Goal: Information Seeking & Learning: Learn about a topic

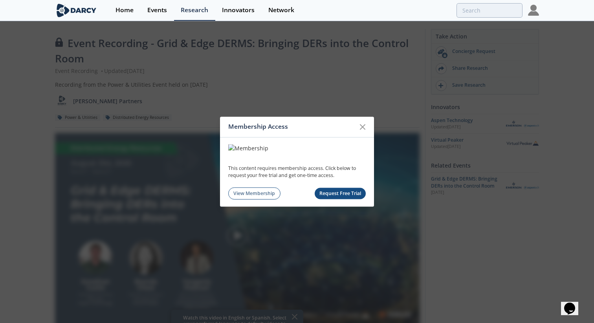
click at [361, 125] on icon at bounding box center [362, 127] width 5 height 5
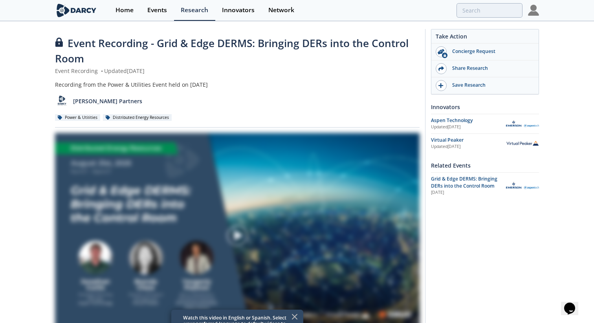
click at [529, 11] on img at bounding box center [533, 10] width 11 height 11
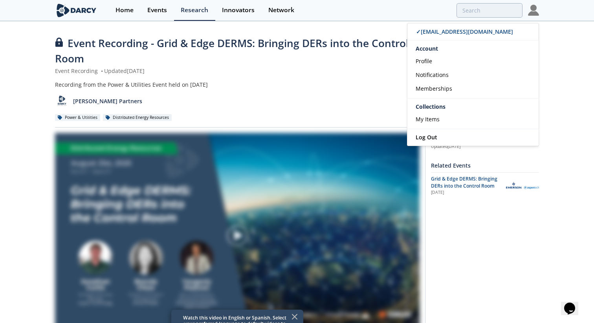
click at [353, 89] on div "Darcy Partners" at bounding box center [237, 98] width 365 height 19
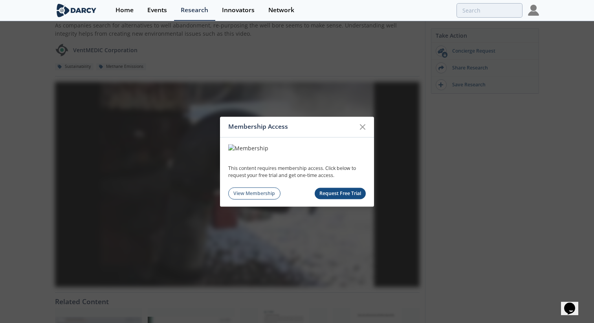
scroll to position [44, 0]
click at [359, 127] on icon at bounding box center [362, 126] width 9 height 9
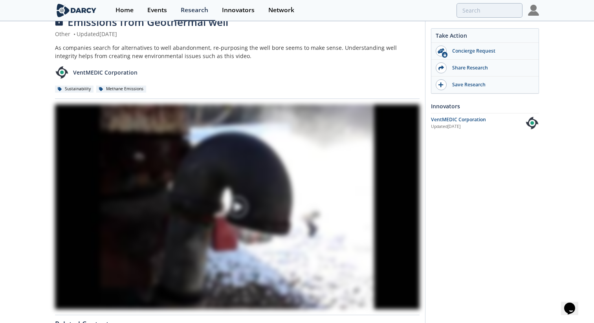
scroll to position [0, 0]
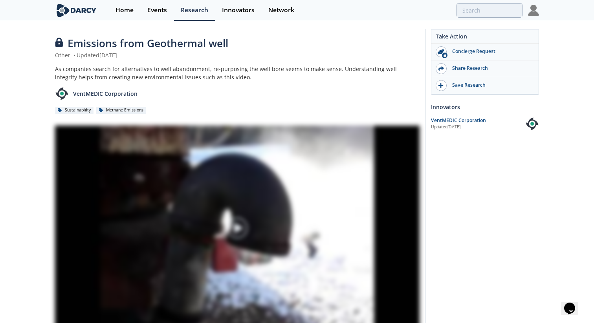
click at [226, 207] on div at bounding box center [237, 228] width 88 height 44
click at [235, 218] on img at bounding box center [237, 228] width 22 height 22
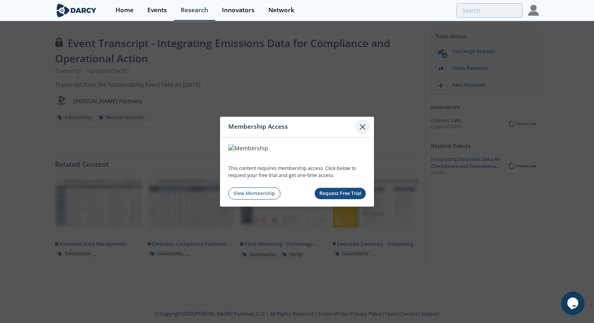
click at [359, 128] on icon at bounding box center [362, 126] width 9 height 9
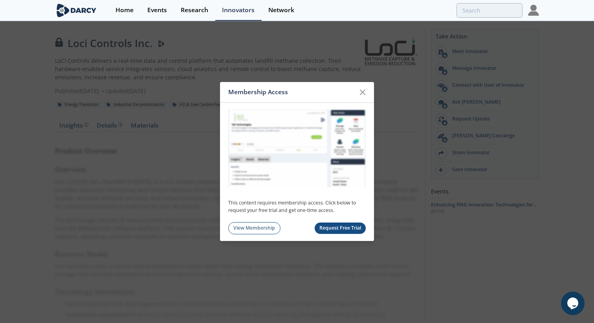
drag, startPoint x: 266, startPoint y: 75, endPoint x: 263, endPoint y: 72, distance: 4.7
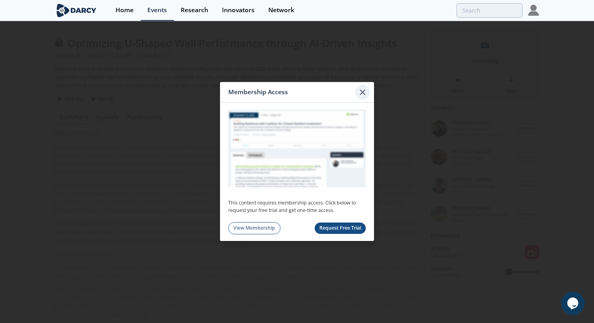
click at [365, 96] on icon at bounding box center [362, 92] width 9 height 9
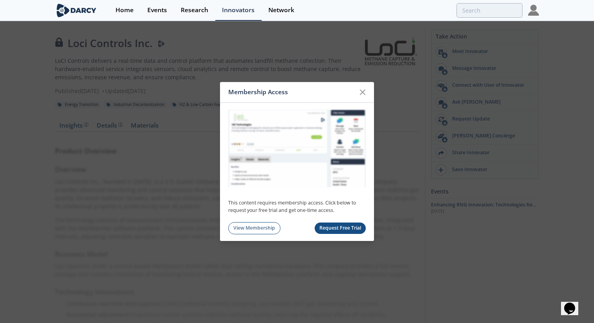
drag, startPoint x: 0, startPoint y: 0, endPoint x: 290, endPoint y: 149, distance: 325.8
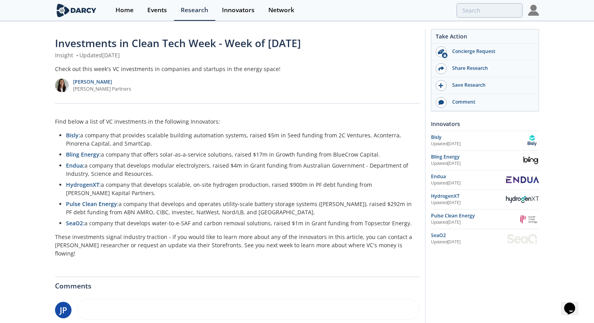
click at [532, 11] on img at bounding box center [533, 10] width 11 height 11
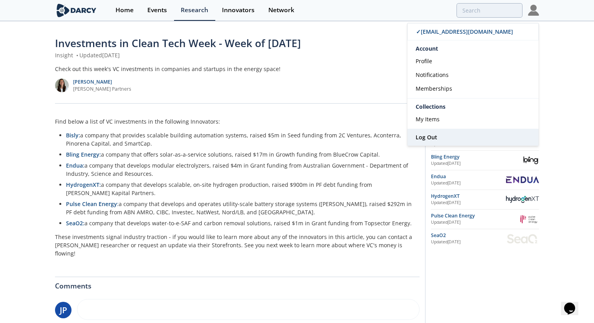
click at [426, 134] on span "Log Out" at bounding box center [427, 137] width 22 height 7
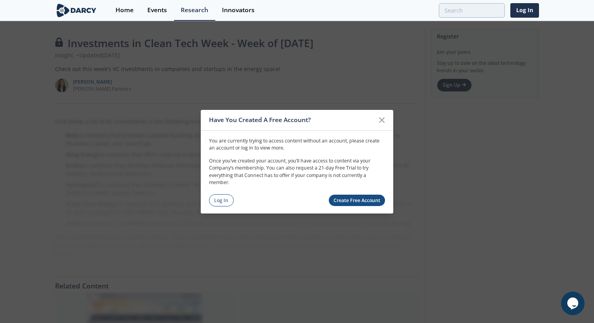
drag, startPoint x: 384, startPoint y: 122, endPoint x: 365, endPoint y: 110, distance: 22.0
click at [384, 122] on icon at bounding box center [382, 119] width 5 height 5
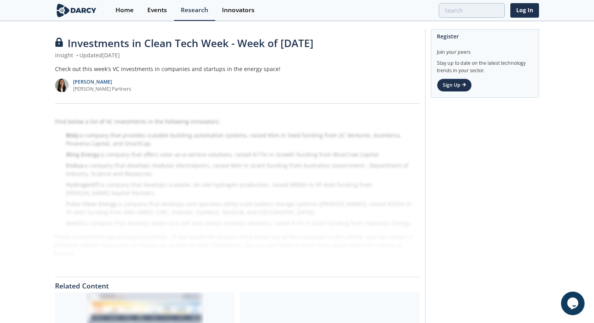
click at [46, 63] on div "Investments in Clean Tech Week - Week of 2025/08/11 Insight • Updated August 13…" at bounding box center [297, 210] width 594 height 376
click at [97, 127] on div "Find below a list of VC investments in the following Innovators: Bisly: a compa…" at bounding box center [237, 190] width 365 height 162
click at [330, 90] on div "Milagros Solá Darcy Partners" at bounding box center [237, 82] width 365 height 19
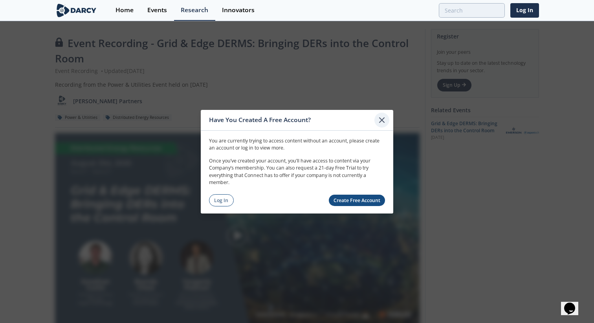
click at [382, 123] on icon at bounding box center [381, 119] width 9 height 9
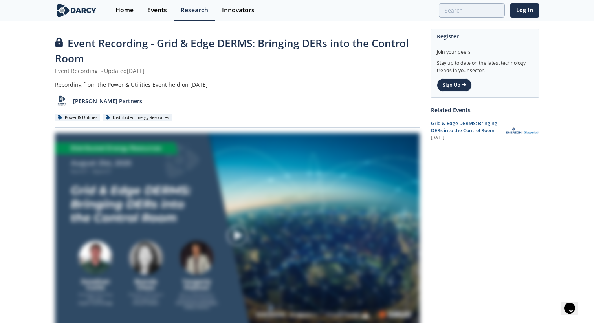
click at [227, 240] on img at bounding box center [237, 236] width 22 height 22
click at [234, 237] on img at bounding box center [237, 236] width 22 height 22
click at [235, 237] on img at bounding box center [237, 236] width 22 height 22
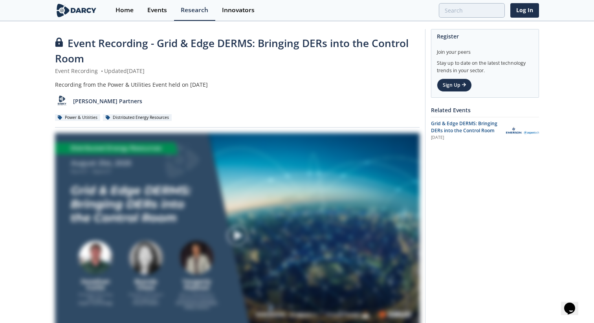
click at [57, 43] on icon at bounding box center [58, 41] width 7 height 9
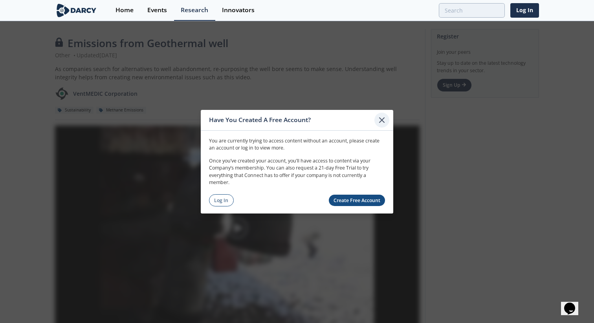
click at [374, 120] on div at bounding box center [381, 119] width 15 height 15
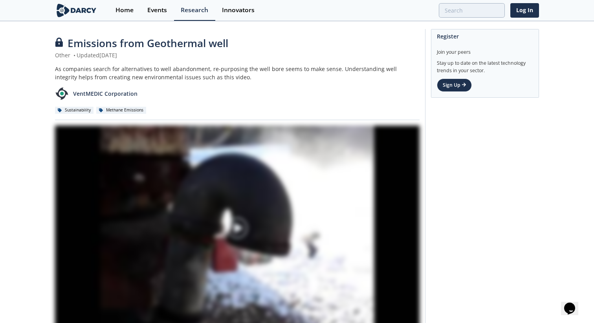
click at [260, 41] on div "Emissions from Geothermal well" at bounding box center [237, 43] width 365 height 15
click at [235, 42] on div "Emissions from Geothermal well" at bounding box center [237, 43] width 365 height 15
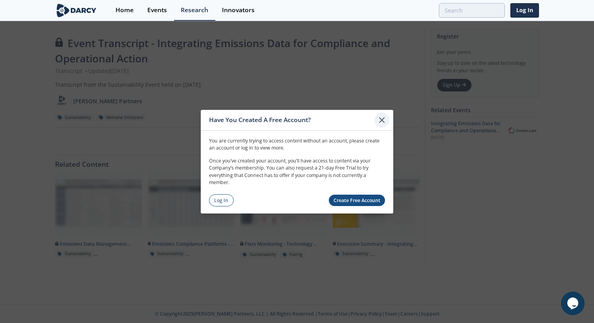
click at [380, 116] on icon at bounding box center [381, 119] width 9 height 9
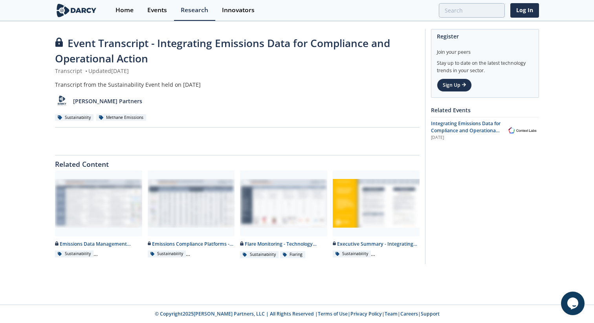
click at [262, 136] on div at bounding box center [237, 141] width 365 height 17
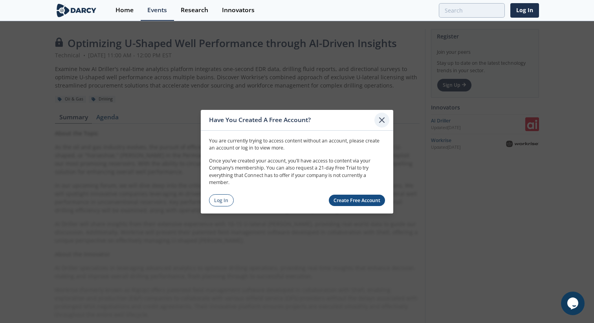
click at [384, 118] on icon at bounding box center [381, 119] width 9 height 9
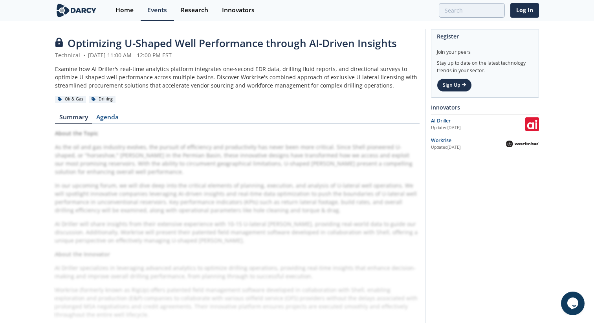
click at [384, 118] on nav "Summary Agenda" at bounding box center [237, 118] width 365 height 9
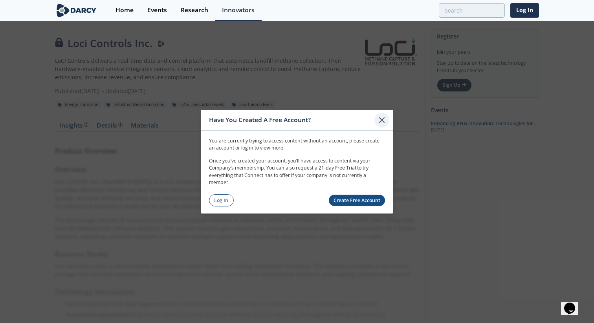
click at [378, 121] on icon at bounding box center [381, 119] width 9 height 9
click at [383, 122] on icon at bounding box center [381, 119] width 9 height 9
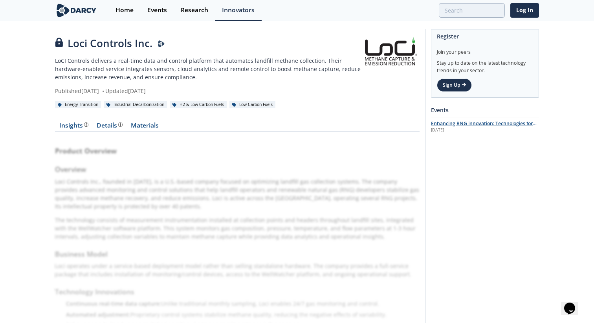
click at [448, 125] on span "Enhancing RNG innovation: Technologies for Sustainable Energy" at bounding box center [484, 127] width 106 height 14
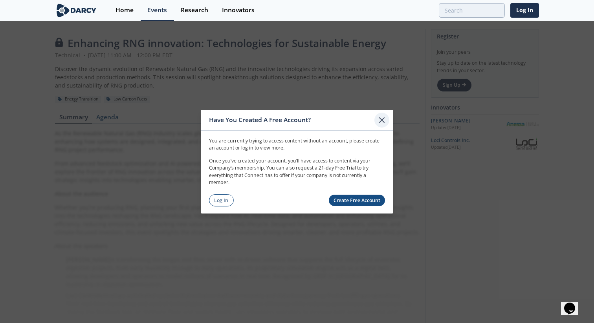
click at [380, 120] on icon at bounding box center [381, 119] width 9 height 9
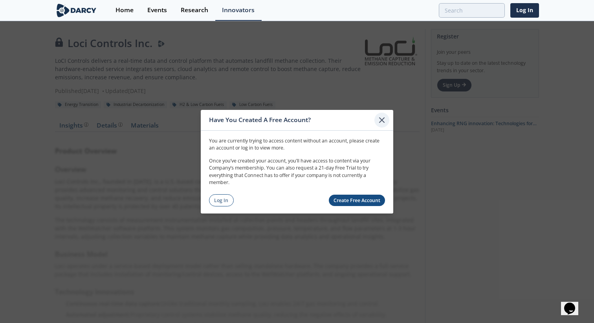
click at [383, 118] on icon at bounding box center [382, 119] width 5 height 5
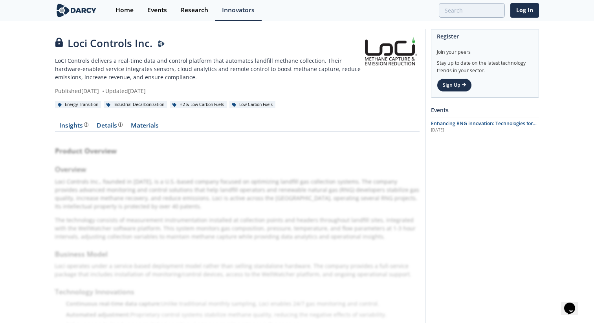
click at [571, 224] on div "Loci Controls Inc. LoCI Controls delivers a real‑time data and control platform…" at bounding box center [297, 268] width 594 height 492
click at [534, 215] on div "Register Join your peers Stay up to date on the latest technology trends in you…" at bounding box center [482, 266] width 114 height 474
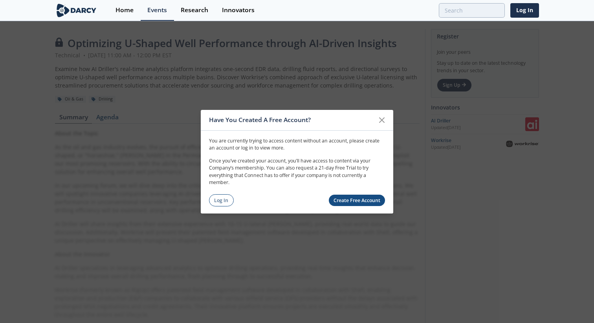
click at [384, 118] on icon at bounding box center [381, 119] width 9 height 9
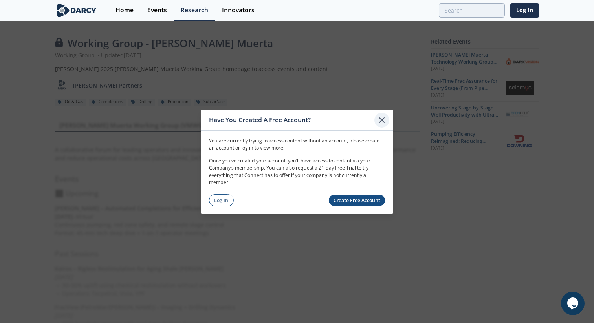
click at [377, 122] on icon at bounding box center [381, 119] width 9 height 9
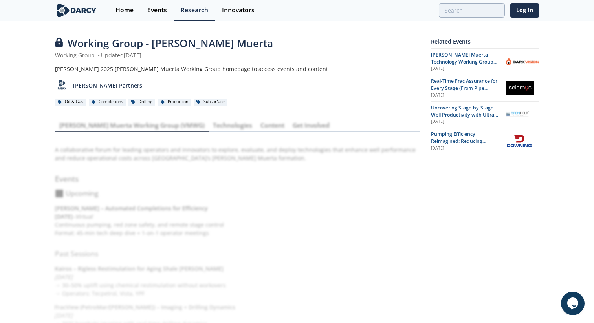
click at [468, 184] on div "Related Events Vaca Muerta Technology Working Group Kickoff - DarkVision Deep D…" at bounding box center [482, 255] width 114 height 453
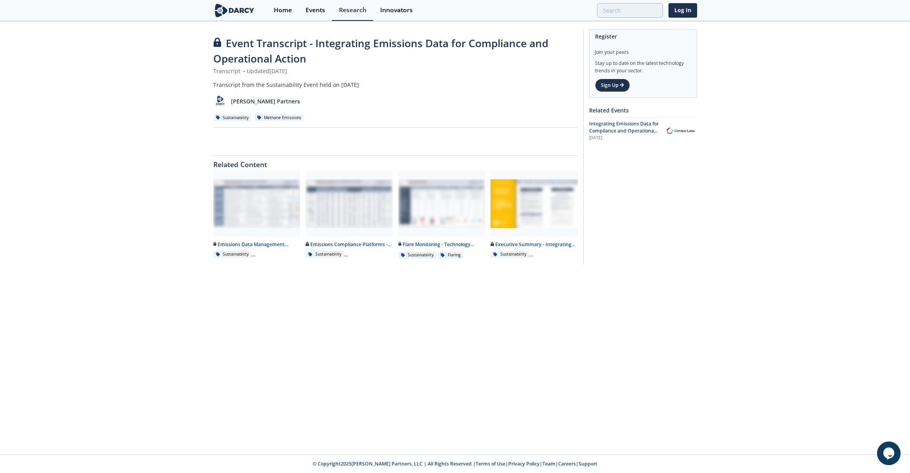
click at [731, 223] on div "Event Transcript - Integrating Emissions Data for Compliance and Operational Ac…" at bounding box center [455, 148] width 910 height 253
